Goal: Information Seeking & Learning: Learn about a topic

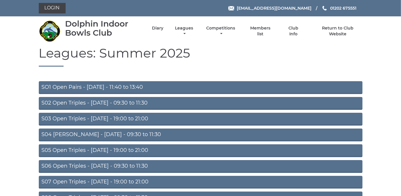
click at [134, 119] on link "S03 Open Triples - [DATE] - 19:00 to 21:00" at bounding box center [201, 119] width 324 height 13
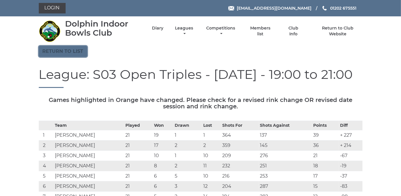
click at [61, 52] on link "Return to list" at bounding box center [63, 51] width 48 height 11
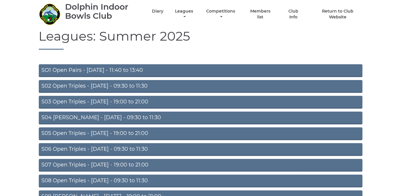
scroll to position [51, 0]
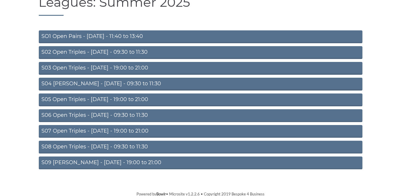
click at [110, 98] on link "S05 Open Triples - [DATE] - 19:00 to 21:00" at bounding box center [201, 99] width 324 height 13
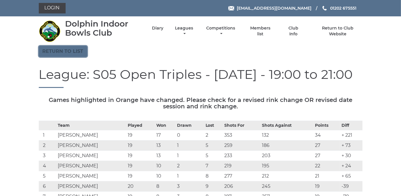
click at [71, 51] on link "Return to list" at bounding box center [63, 51] width 48 height 11
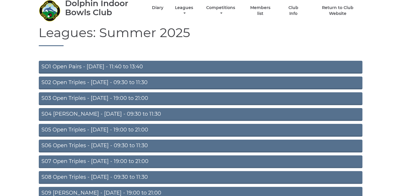
scroll to position [51, 0]
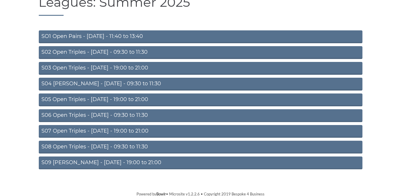
click at [117, 131] on link "S07 Open Triples - [DATE] - 19:00 to 21:00" at bounding box center [201, 131] width 324 height 13
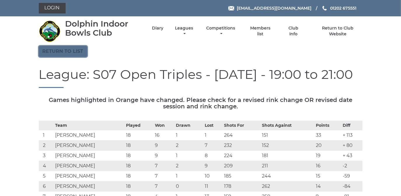
click at [70, 50] on link "Return to list" at bounding box center [63, 51] width 48 height 11
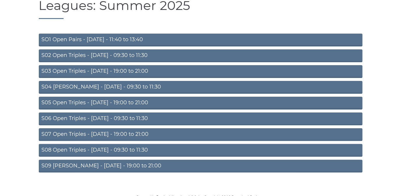
scroll to position [51, 0]
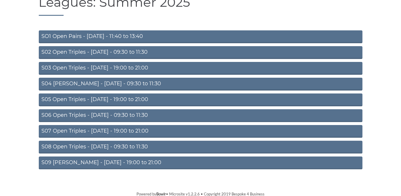
click at [98, 160] on link "S09 [PERSON_NAME] - [DATE] - 19:00 to 21:00" at bounding box center [201, 162] width 324 height 13
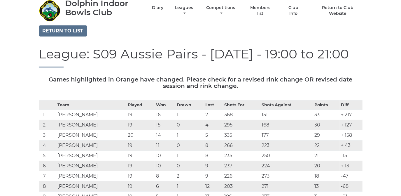
scroll to position [53, 0]
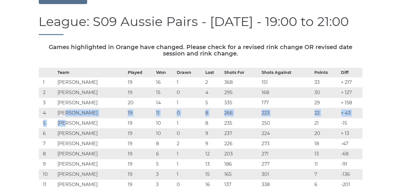
click at [65, 102] on tbody "Team Played Won Drawn Lost Shots For Shots Against Points Diff 1 Susan HOBBY 19…" at bounding box center [201, 129] width 324 height 122
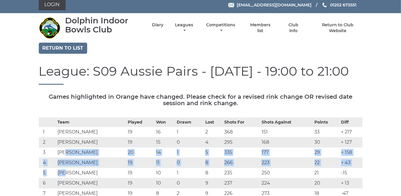
scroll to position [0, 0]
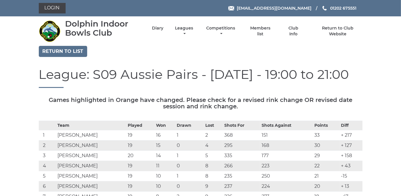
click at [71, 51] on link "Return to list" at bounding box center [63, 51] width 48 height 11
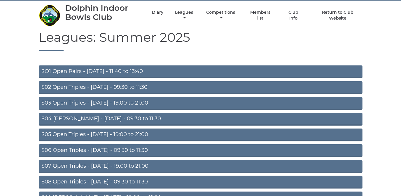
scroll to position [51, 0]
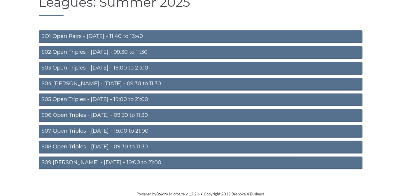
click at [103, 129] on link "S07 Open Triples - Thursday - 19:00 to 21:00" at bounding box center [201, 131] width 324 height 13
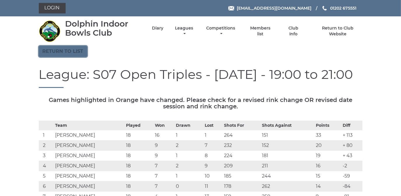
click at [80, 49] on link "Return to list" at bounding box center [63, 51] width 48 height 11
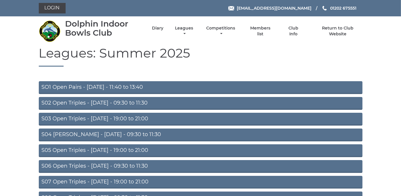
click at [108, 149] on link "S05 Open Triples - Wednesday - 19:00 to 21:00" at bounding box center [201, 150] width 324 height 13
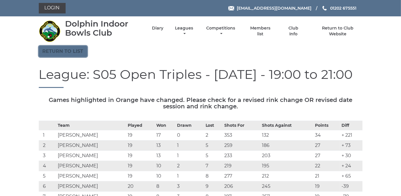
click at [77, 49] on link "Return to list" at bounding box center [63, 51] width 48 height 11
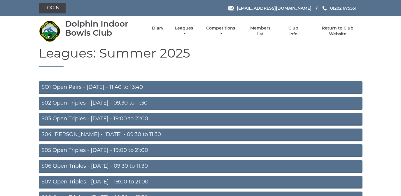
click at [97, 117] on link "S03 Open Triples - Tuesday - 19:00 to 21:00" at bounding box center [201, 119] width 324 height 13
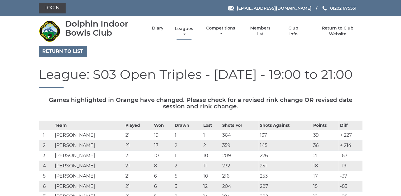
click at [182, 29] on link "Leagues" at bounding box center [183, 31] width 21 height 11
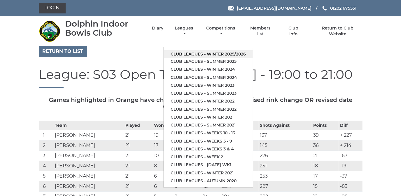
click at [183, 52] on link "Club leagues - Winter 2025/2026" at bounding box center [208, 54] width 89 height 8
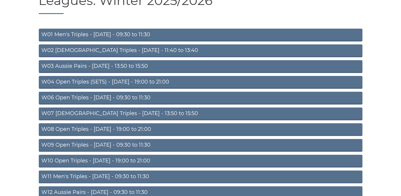
scroll to position [79, 0]
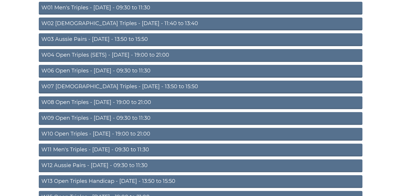
click at [117, 54] on link "W04 Open Triples (SETS) - Monday - 19:00 to 21:00" at bounding box center [201, 55] width 324 height 13
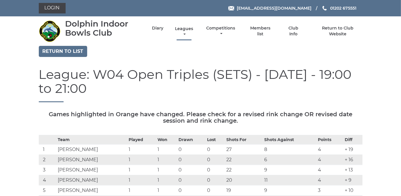
click at [180, 28] on link "Leagues" at bounding box center [183, 31] width 21 height 11
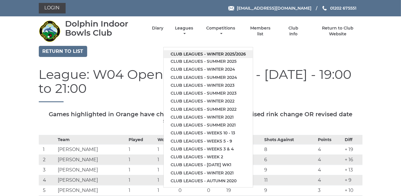
click at [183, 52] on link "Club leagues - Winter 2025/2026" at bounding box center [208, 54] width 89 height 8
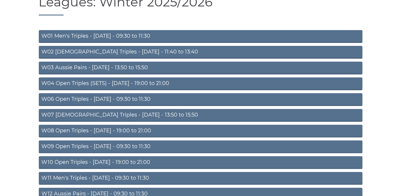
scroll to position [53, 0]
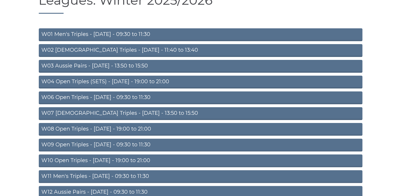
click at [110, 126] on link "W08 Open Triples - [DATE] - 19:00 to 21:00" at bounding box center [201, 129] width 324 height 13
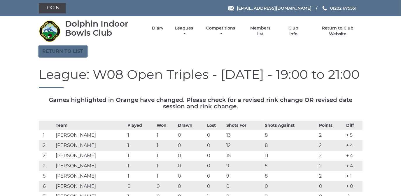
click at [76, 51] on link "Return to list" at bounding box center [63, 51] width 48 height 11
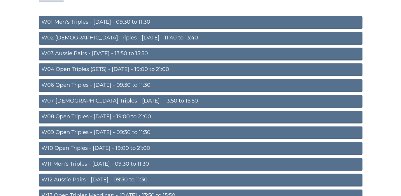
scroll to position [79, 0]
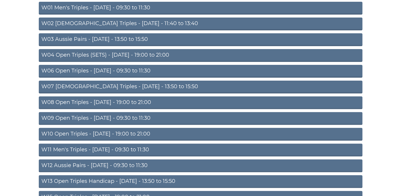
click at [129, 101] on link "W08 Open Triples - [DATE] - 19:00 to 21:00" at bounding box center [201, 102] width 324 height 13
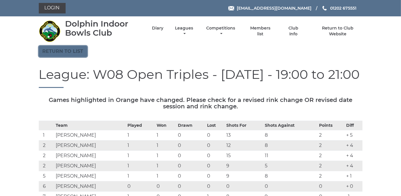
click at [64, 51] on link "Return to list" at bounding box center [63, 51] width 48 height 11
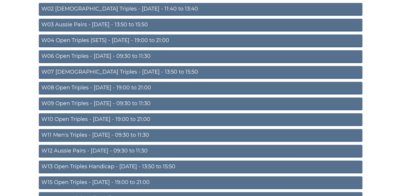
scroll to position [106, 0]
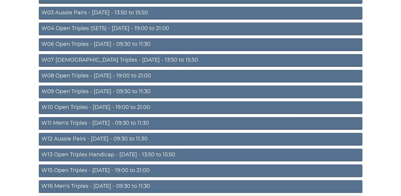
click at [121, 104] on link "W10 Open Triples - [DATE] - 19:00 to 21:00" at bounding box center [201, 107] width 324 height 13
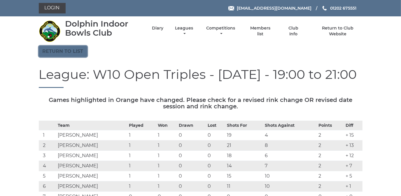
click at [69, 51] on link "Return to list" at bounding box center [63, 51] width 48 height 11
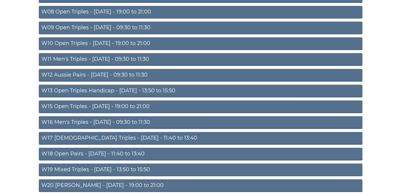
scroll to position [185, 0]
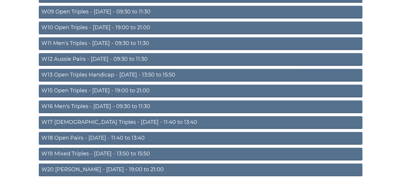
click at [109, 89] on link "W15 Open Triples - [DATE] - 19:00 to 21:00" at bounding box center [201, 91] width 324 height 13
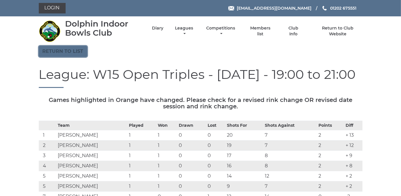
click at [73, 51] on link "Return to list" at bounding box center [63, 51] width 48 height 11
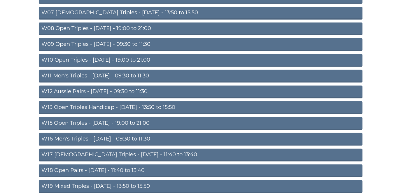
scroll to position [185, 0]
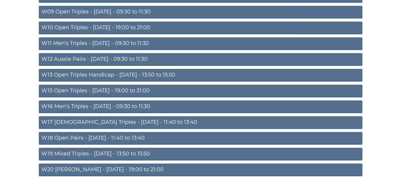
click at [89, 166] on link "W20 Aussie Pairs - Friday - 19:00 to 21:00" at bounding box center [201, 169] width 324 height 13
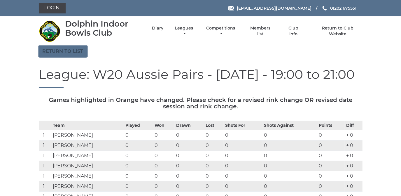
click at [68, 50] on link "Return to list" at bounding box center [63, 51] width 48 height 11
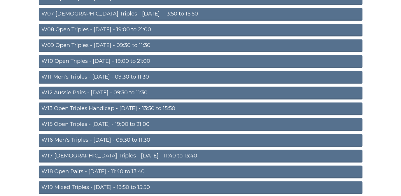
scroll to position [165, 0]
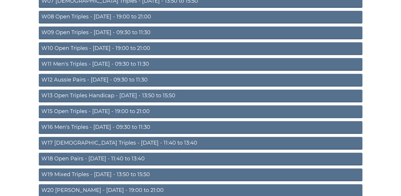
click at [108, 108] on link "W15 Open Triples - [DATE] - 19:00 to 21:00" at bounding box center [201, 111] width 324 height 13
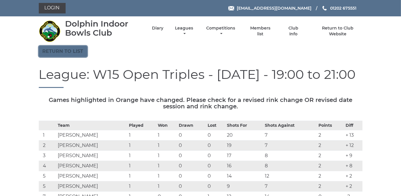
click at [77, 51] on link "Return to list" at bounding box center [63, 51] width 48 height 11
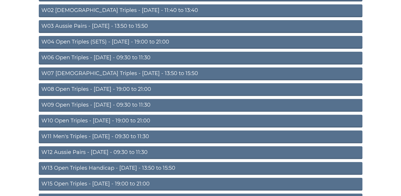
scroll to position [106, 0]
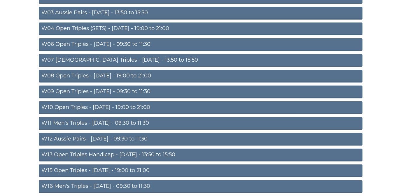
click at [131, 105] on link "W10 Open Triples - [DATE] - 19:00 to 21:00" at bounding box center [201, 107] width 324 height 13
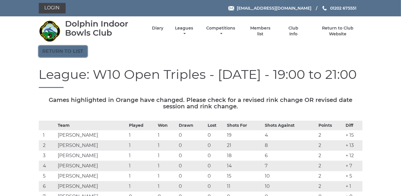
click at [68, 50] on link "Return to list" at bounding box center [63, 51] width 48 height 11
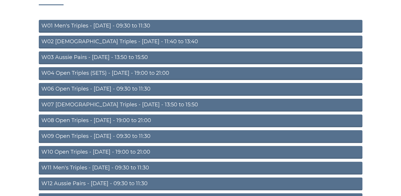
scroll to position [79, 0]
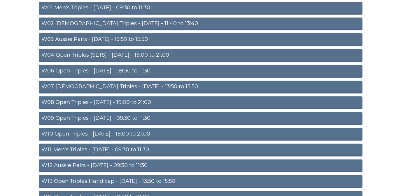
click at [128, 102] on link "W08 Open Triples - Tuesday - 19:00 to 21:00" at bounding box center [201, 102] width 324 height 13
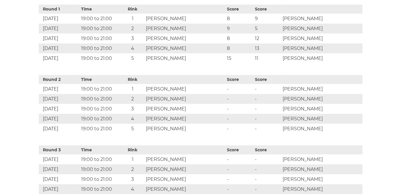
scroll to position [291, 0]
